Goal: Task Accomplishment & Management: Manage account settings

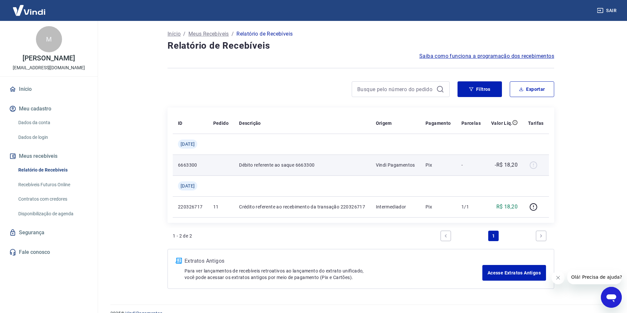
scroll to position [12, 0]
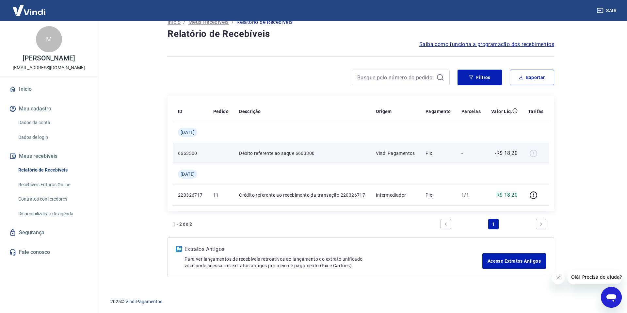
click at [265, 157] on td "Débito referente ao saque 6663300" at bounding box center [302, 153] width 136 height 21
click at [277, 151] on p "Débito referente ao saque 6663300" at bounding box center [302, 153] width 126 height 7
click at [537, 153] on div at bounding box center [536, 153] width 16 height 10
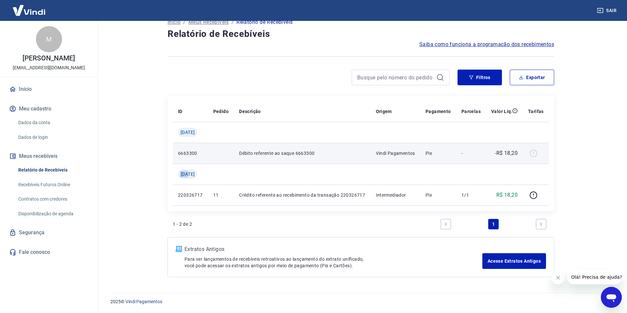
click at [537, 153] on div at bounding box center [536, 153] width 16 height 10
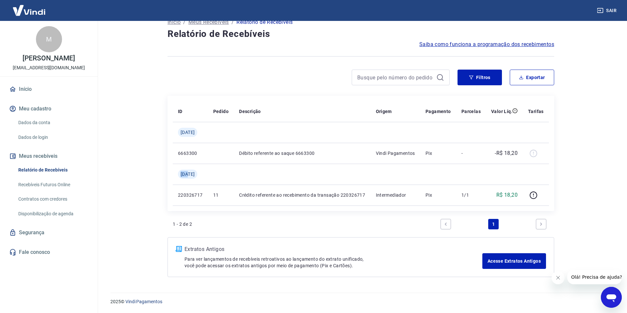
click at [61, 190] on link "Recebíveis Futuros Online" at bounding box center [53, 184] width 74 height 13
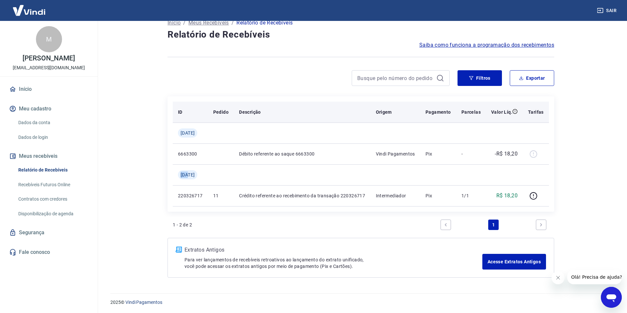
scroll to position [0, 0]
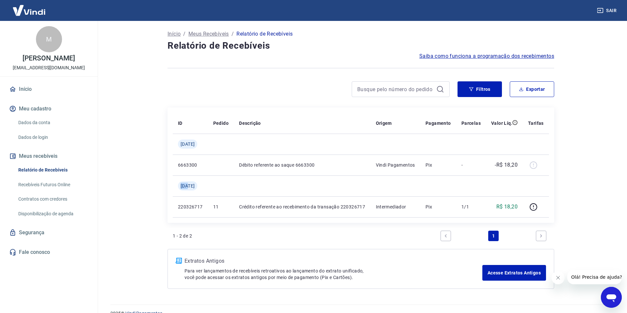
click at [51, 187] on link "Recebíveis Futuros Online" at bounding box center [53, 184] width 74 height 13
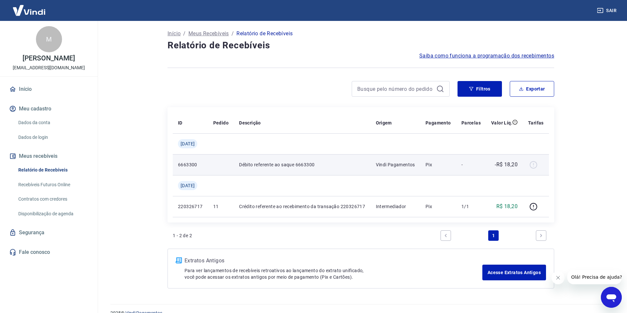
scroll to position [12, 0]
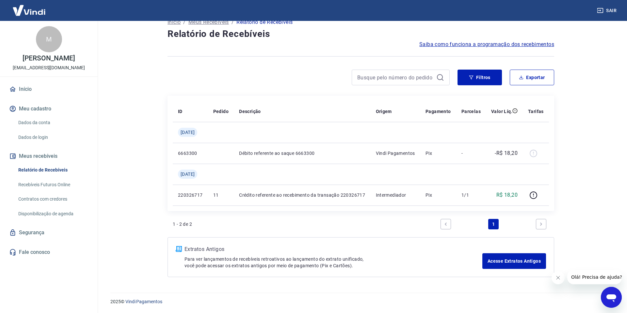
click at [54, 203] on link "Contratos com credores" at bounding box center [53, 198] width 74 height 13
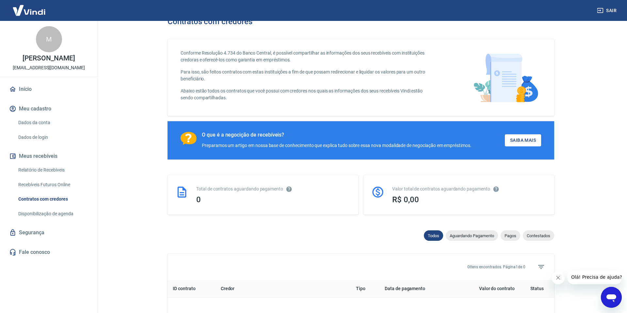
click at [54, 218] on link "Disponibilização de agenda" at bounding box center [53, 213] width 74 height 13
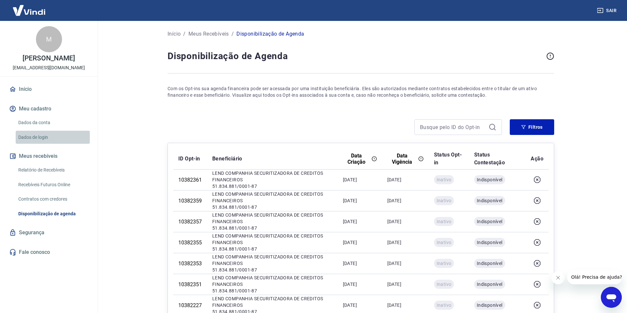
click at [43, 141] on link "Dados de login" at bounding box center [53, 137] width 74 height 13
